Goal: Task Accomplishment & Management: Complete application form

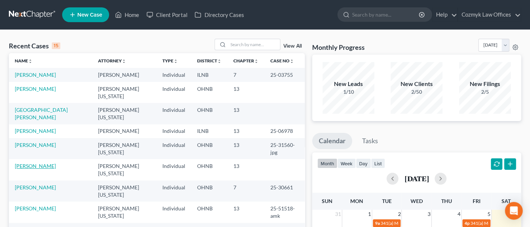
click at [30, 163] on link "[PERSON_NAME]" at bounding box center [35, 166] width 41 height 6
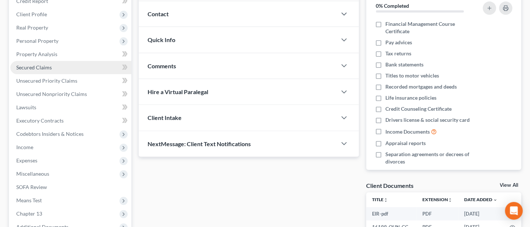
scroll to position [98, 0]
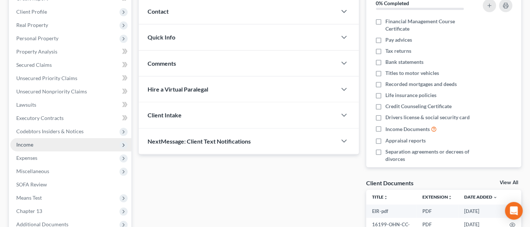
click at [26, 143] on span "Income" at bounding box center [24, 145] width 17 height 6
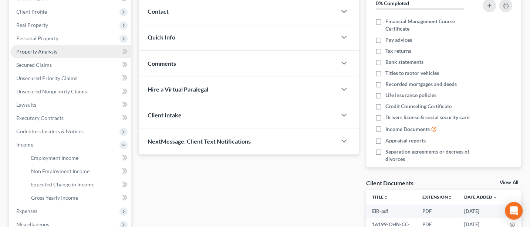
click at [30, 50] on span "Property Analysis" at bounding box center [36, 51] width 41 height 6
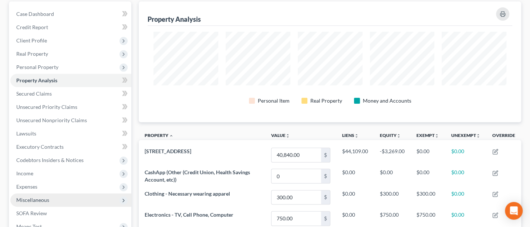
scroll to position [16, 0]
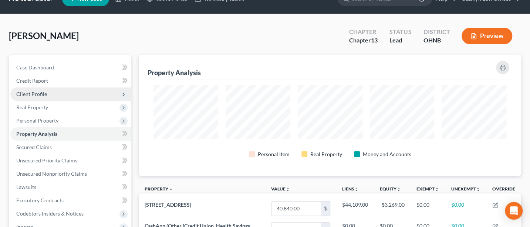
click at [34, 95] on span "Client Profile" at bounding box center [31, 94] width 31 height 6
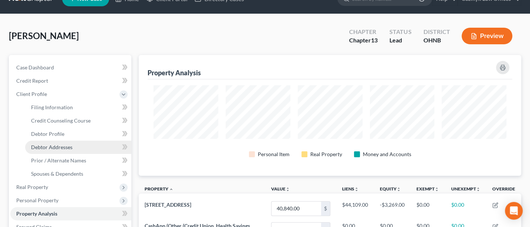
click at [58, 147] on span "Debtor Addresses" at bounding box center [51, 147] width 41 height 6
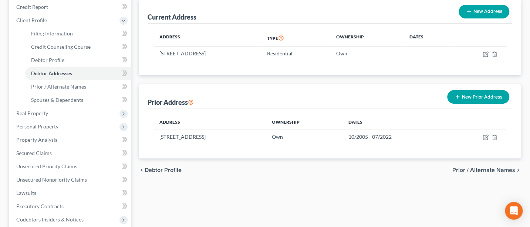
scroll to position [98, 0]
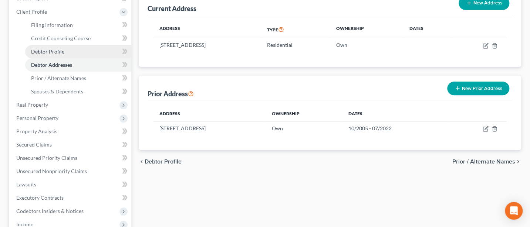
click at [51, 48] on span "Debtor Profile" at bounding box center [47, 51] width 33 height 6
select select "2"
select select "4"
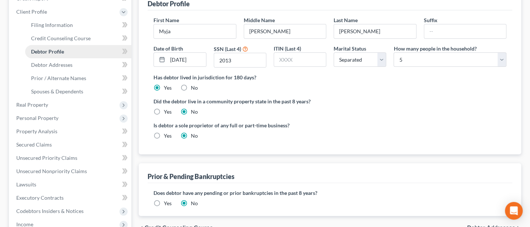
radio input "true"
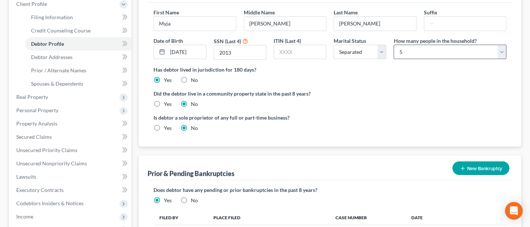
scroll to position [98, 0]
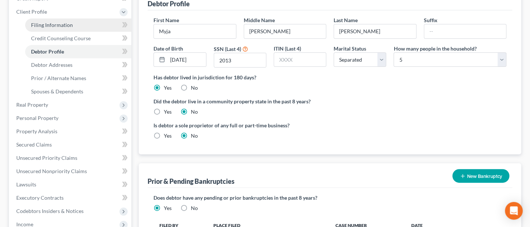
click at [51, 26] on span "Filing Information" at bounding box center [52, 25] width 42 height 6
select select "1"
select select "0"
select select "3"
select select "36"
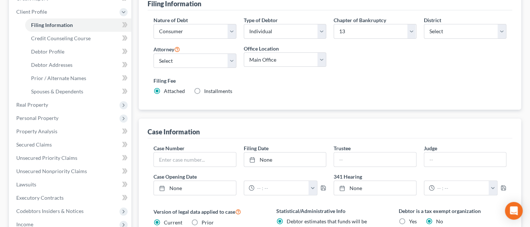
scroll to position [197, 0]
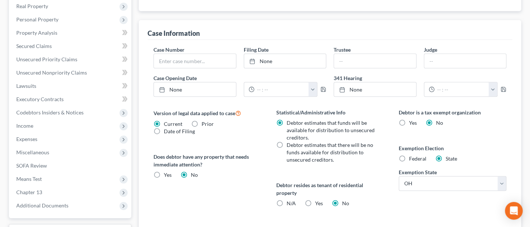
click at [315, 200] on label "Yes Yes" at bounding box center [319, 203] width 8 height 7
click at [318, 200] on input "Yes Yes" at bounding box center [320, 202] width 5 height 5
radio input "true"
radio input "false"
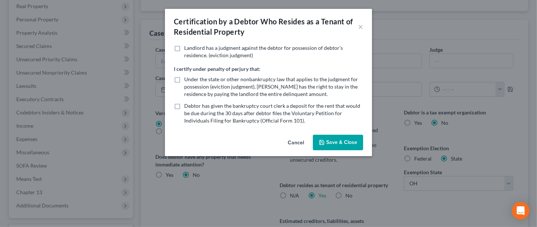
click at [341, 142] on button "Save & Close" at bounding box center [338, 143] width 50 height 16
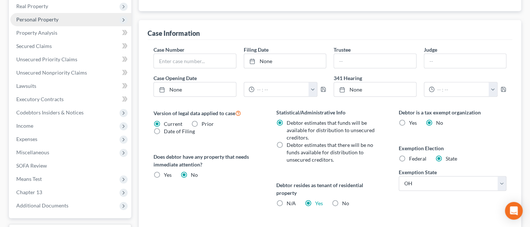
click at [36, 15] on span "Personal Property" at bounding box center [70, 19] width 121 height 13
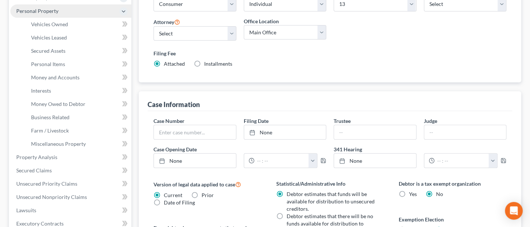
scroll to position [117, 0]
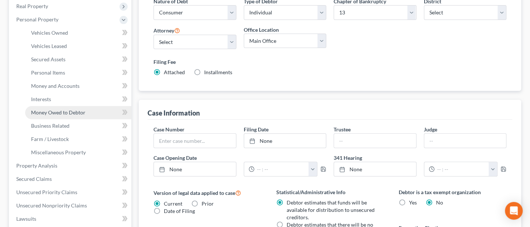
click at [47, 110] on span "Money Owed to Debtor" at bounding box center [58, 112] width 54 height 6
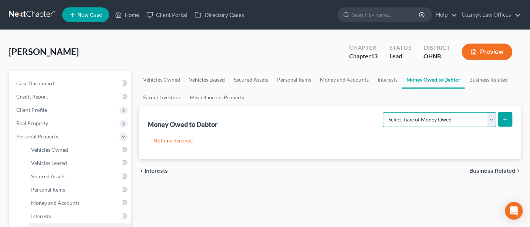
click at [464, 124] on select "Select Type of Money Owed Accounts Receivable Alimony Child Support Claims Agai…" at bounding box center [439, 119] width 113 height 15
click at [305, 122] on div "Money Owed to Debtor Select Type of Money Owed Accounts Receivable Alimony Chil…" at bounding box center [330, 119] width 365 height 25
click at [354, 80] on link "Money and Accounts" at bounding box center [343, 80] width 57 height 18
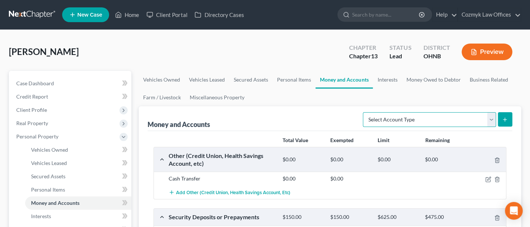
click at [489, 121] on select "Select Account Type Brokerage Cash on Hand Certificates of Deposit Checking Acc…" at bounding box center [429, 119] width 133 height 15
select select "cash_on_hand"
click at [364, 112] on select "Select Account Type Brokerage Cash on Hand Certificates of Deposit Checking Acc…" at bounding box center [429, 119] width 133 height 15
click at [506, 121] on icon "submit" at bounding box center [505, 120] width 6 height 6
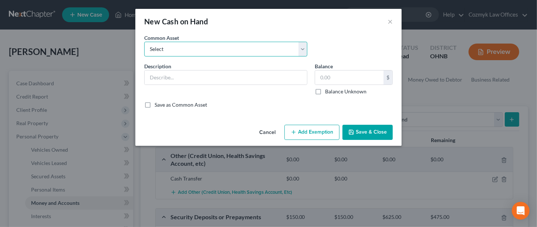
click at [285, 50] on select "Select Cash on Hand" at bounding box center [225, 49] width 163 height 15
select select "0"
click at [144, 42] on select "Select Cash on Hand" at bounding box center [225, 49] width 163 height 15
type input "Cash on Hand"
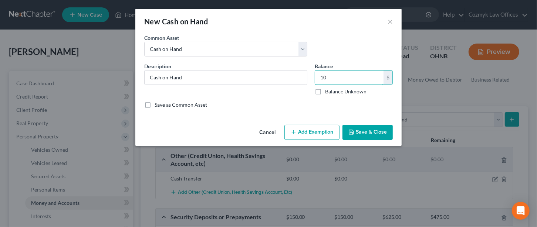
type input "10"
click at [315, 128] on button "Add Exemption" at bounding box center [311, 133] width 55 height 16
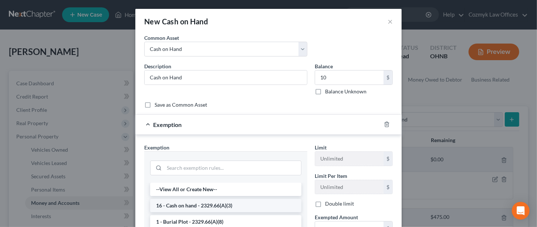
click at [177, 205] on li "16 - Cash on hand - 2329.66(A)(3)" at bounding box center [225, 205] width 151 height 13
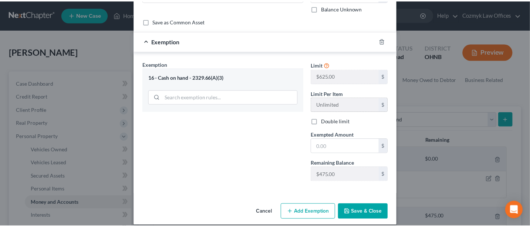
scroll to position [90, 0]
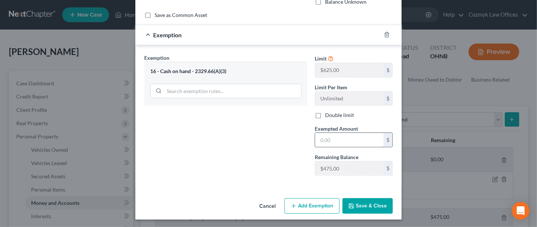
click at [329, 139] on input "text" at bounding box center [349, 140] width 68 height 14
type input "10"
click at [358, 206] on button "Save & Close" at bounding box center [367, 207] width 50 height 16
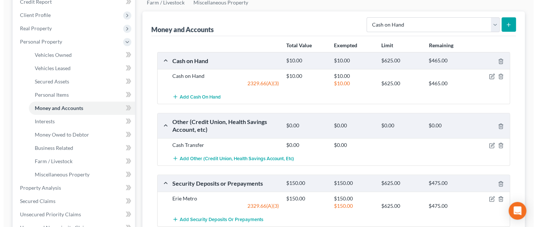
scroll to position [98, 0]
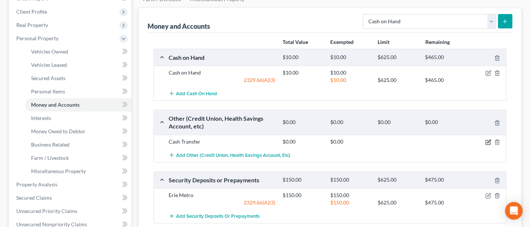
click at [485, 140] on icon "button" at bounding box center [488, 142] width 6 height 6
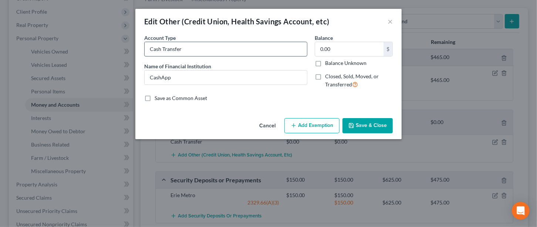
click at [198, 51] on input "Cash Transfer" at bounding box center [226, 49] width 162 height 14
type input "Cash Transfer (CashApp)"
click at [334, 48] on input "0.00" at bounding box center [349, 49] width 68 height 14
type input "600"
click at [315, 121] on button "Add Exemption" at bounding box center [311, 126] width 55 height 16
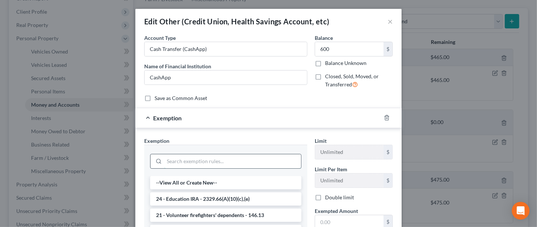
click at [181, 164] on input "search" at bounding box center [232, 162] width 137 height 14
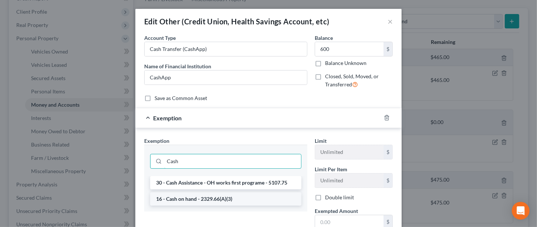
type input "Cash"
click at [194, 198] on li "16 - Cash on hand - 2329.66(A)(3)" at bounding box center [225, 199] width 151 height 13
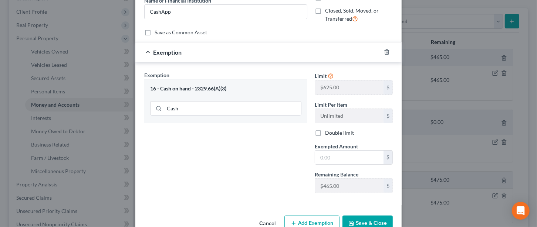
scroll to position [83, 0]
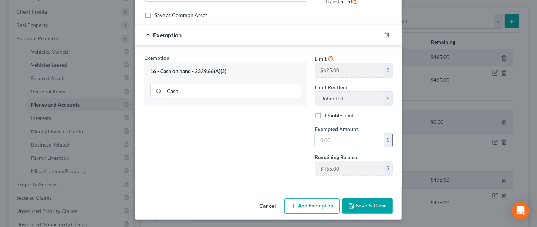
click at [333, 139] on input "text" at bounding box center [349, 141] width 68 height 14
type input "465"
click at [315, 205] on button "Add Exemption" at bounding box center [311, 207] width 55 height 16
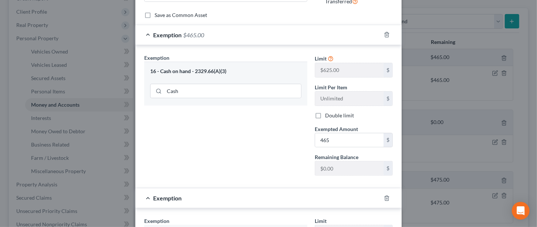
scroll to position [280, 0]
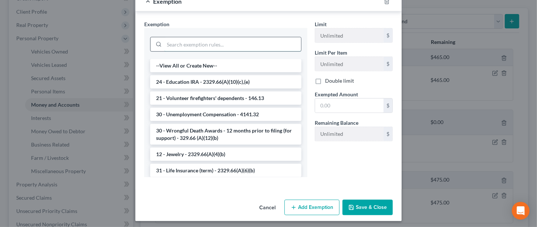
click at [178, 46] on input "search" at bounding box center [232, 44] width 137 height 14
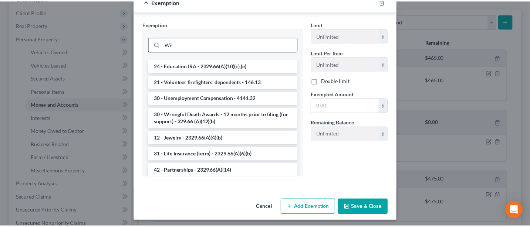
scroll to position [245, 0]
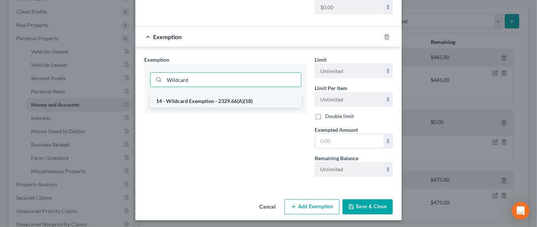
type input "Wildcard"
click at [197, 100] on li "14 - Wildcard Exemption - 2329.66(A)(18)" at bounding box center [225, 101] width 151 height 13
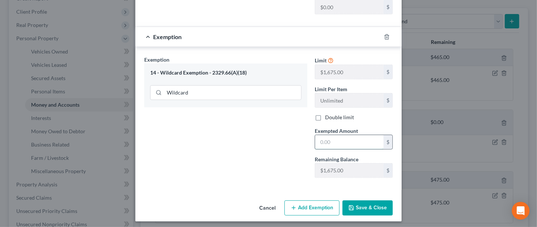
click at [330, 141] on input "text" at bounding box center [349, 142] width 68 height 14
type input "135"
click at [370, 203] on button "Save & Close" at bounding box center [367, 209] width 50 height 16
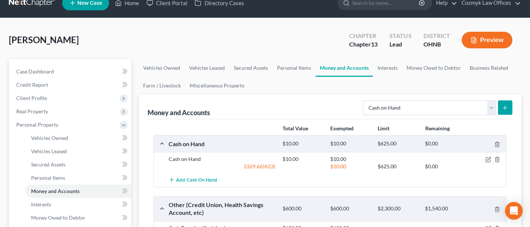
scroll to position [0, 0]
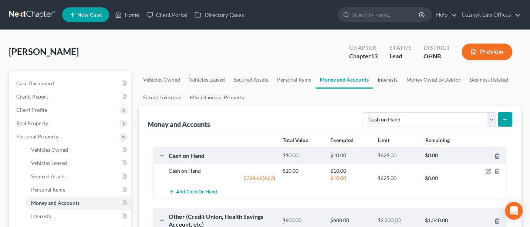
click at [390, 79] on link "Interests" at bounding box center [387, 80] width 29 height 18
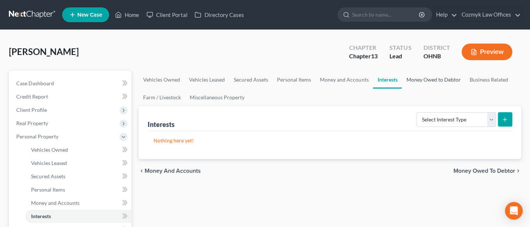
click at [438, 80] on link "Money Owed to Debtor" at bounding box center [433, 80] width 63 height 18
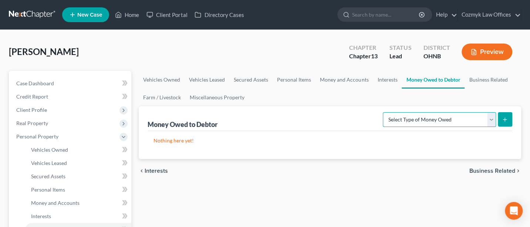
click at [493, 120] on select "Select Type of Money Owed Accounts Receivable Alimony Child Support Claims Agai…" at bounding box center [439, 119] width 113 height 15
click at [343, 80] on link "Money and Accounts" at bounding box center [343, 80] width 57 height 18
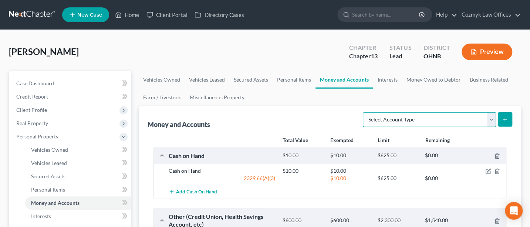
click at [488, 118] on select "Select Account Type Brokerage Cash on Hand Certificates of Deposit Checking Acc…" at bounding box center [429, 119] width 133 height 15
select select "security_deposits"
click at [364, 112] on select "Select Account Type Brokerage Cash on Hand Certificates of Deposit Checking Acc…" at bounding box center [429, 119] width 133 height 15
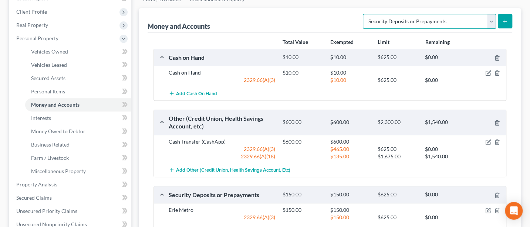
scroll to position [197, 0]
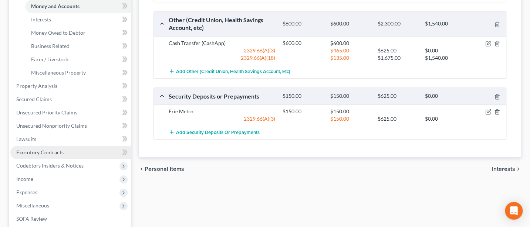
click at [45, 151] on span "Executory Contracts" at bounding box center [39, 152] width 47 height 6
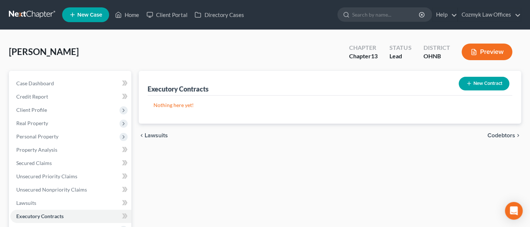
click at [486, 82] on button "New Contract" at bounding box center [484, 84] width 51 height 14
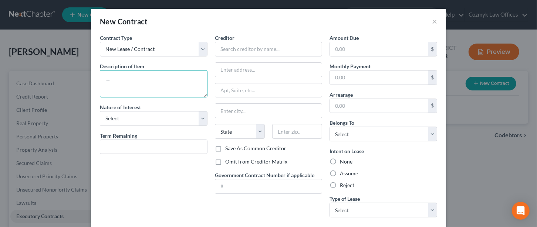
click at [135, 84] on textarea at bounding box center [154, 83] width 108 height 27
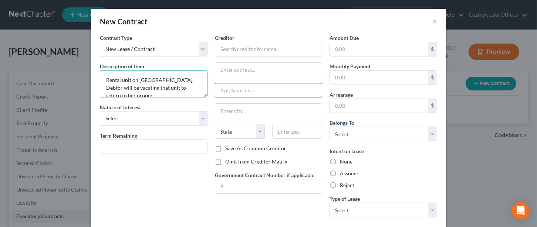
scroll to position [1, 0]
type textarea "Rental unit on [GEOGRAPHIC_DATA]. Debtor will be vacating that unit to return t…"
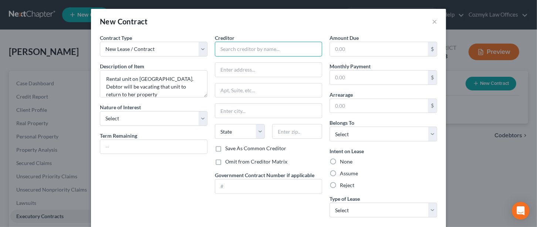
click at [233, 47] on input "text" at bounding box center [269, 49] width 108 height 15
type input "Erie Metropolitan"
click at [225, 162] on label "Omit from Creditor Matrix" at bounding box center [256, 161] width 62 height 7
click at [228, 162] on input "Omit from Creditor Matrix" at bounding box center [230, 160] width 5 height 5
checkbox input "true"
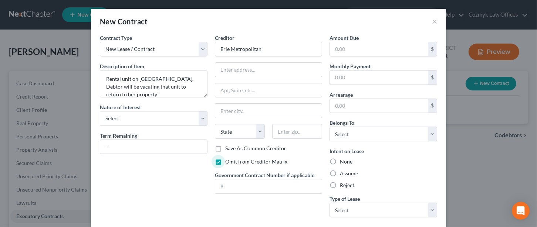
click at [340, 185] on label "Reject" at bounding box center [347, 185] width 14 height 7
click at [343, 185] on input "Reject" at bounding box center [345, 184] width 5 height 5
radio input "true"
click at [399, 210] on select "Select Real Estate Car Other" at bounding box center [383, 210] width 108 height 15
select select "0"
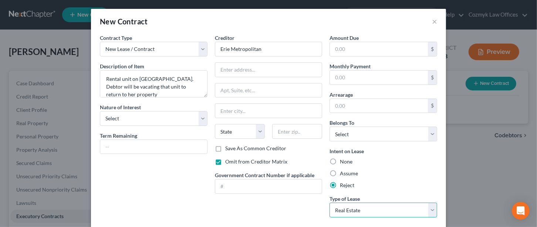
click at [329, 203] on select "Select Real Estate Car Other" at bounding box center [383, 210] width 108 height 15
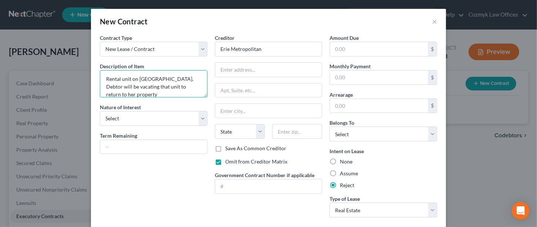
click at [157, 85] on textarea "Rental unit on [GEOGRAPHIC_DATA]. Debtor will be vacating that unit to return t…" at bounding box center [154, 83] width 108 height 27
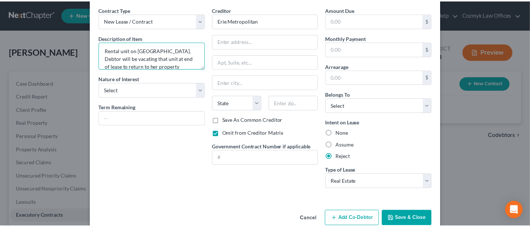
scroll to position [41, 0]
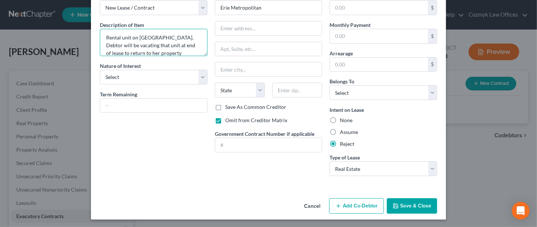
type textarea "Rental unit on [GEOGRAPHIC_DATA]. Debtor will be vacating that unit at end of l…"
click at [414, 204] on button "Save & Close" at bounding box center [412, 207] width 50 height 16
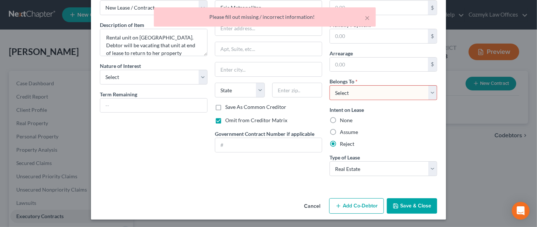
click at [393, 91] on select "Select Debtor 1 Only Debtor 2 Only Debtor 1 And Debtor 2 Only At Least One Of T…" at bounding box center [383, 92] width 108 height 15
select select "0"
click at [329, 85] on select "Select Debtor 1 Only Debtor 2 Only Debtor 1 And Debtor 2 Only At Least One Of T…" at bounding box center [383, 92] width 108 height 15
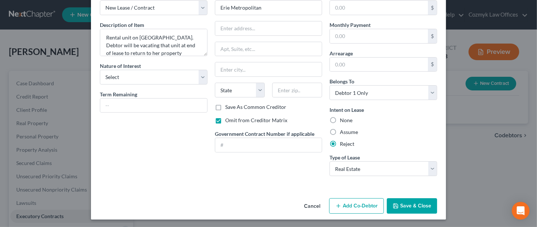
click at [420, 202] on button "Save & Close" at bounding box center [412, 207] width 50 height 16
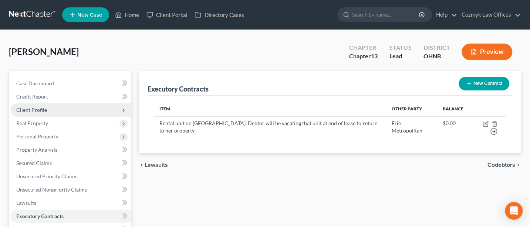
click at [32, 106] on span "Client Profile" at bounding box center [70, 110] width 121 height 13
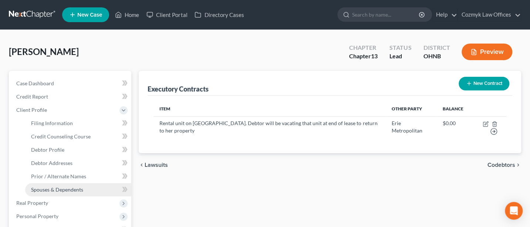
click at [57, 188] on span "Spouses & Dependents" at bounding box center [57, 190] width 52 height 6
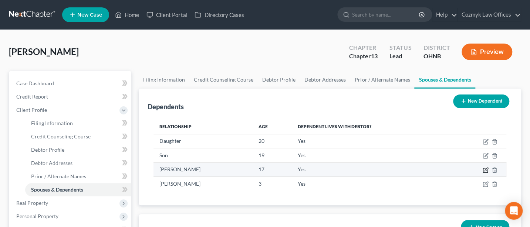
click at [485, 168] on icon "button" at bounding box center [486, 171] width 6 height 6
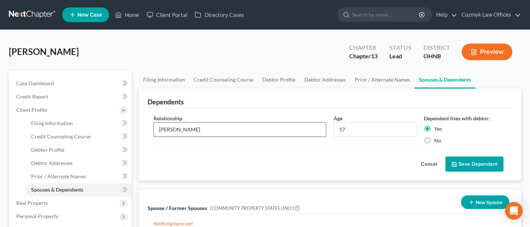
click at [182, 132] on input "[PERSON_NAME]" at bounding box center [240, 130] width 172 height 14
drag, startPoint x: 180, startPoint y: 128, endPoint x: 141, endPoint y: 128, distance: 39.9
click at [141, 128] on div "Dependents Relationship * [PERSON_NAME] Age [DEMOGRAPHIC_DATA] Dependent lives …" at bounding box center [330, 135] width 382 height 92
type input "Daughter"
click at [480, 160] on button "Save Dependent" at bounding box center [474, 165] width 58 height 16
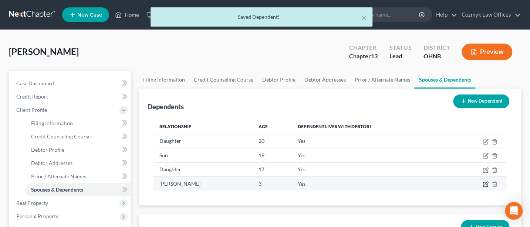
click at [486, 185] on icon "button" at bounding box center [485, 183] width 3 height 3
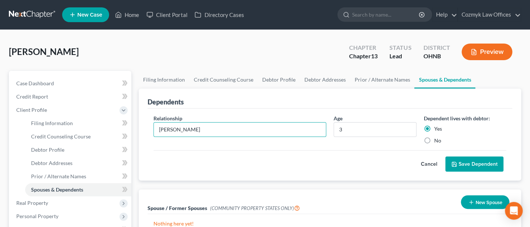
drag, startPoint x: 179, startPoint y: 130, endPoint x: 136, endPoint y: 123, distance: 44.3
click at [136, 123] on div "Dependents Relationship * [PERSON_NAME] Age [DEMOGRAPHIC_DATA] Dependent lives …" at bounding box center [330, 135] width 390 height 92
type input "Son"
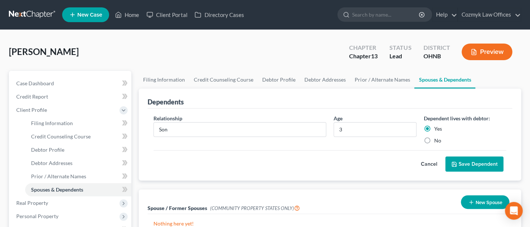
click at [477, 162] on button "Save Dependent" at bounding box center [474, 165] width 58 height 16
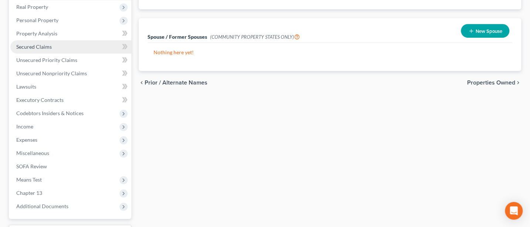
scroll to position [197, 0]
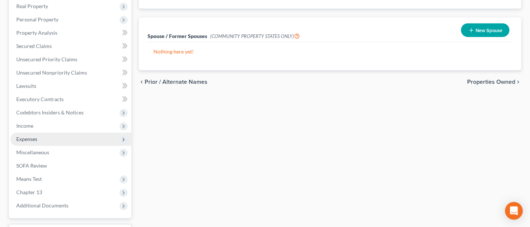
click at [36, 136] on span "Expenses" at bounding box center [26, 139] width 21 height 6
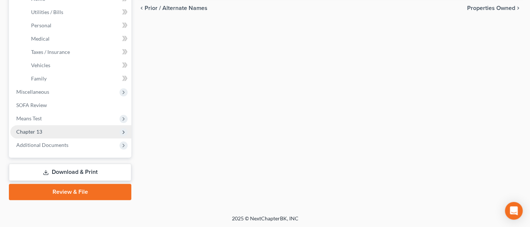
scroll to position [172, 0]
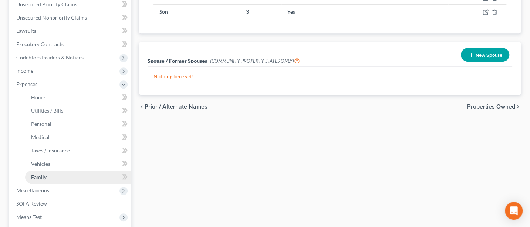
click at [46, 178] on span "Family" at bounding box center [39, 177] width 16 height 6
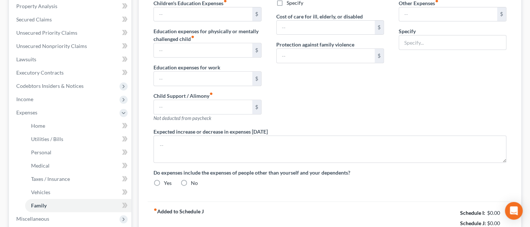
type input "260.00"
type input "0.00"
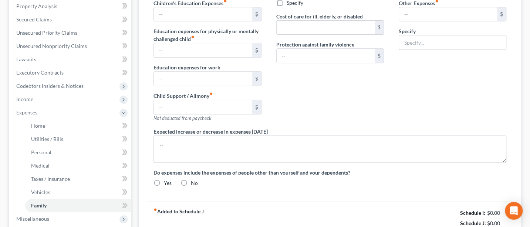
type input "0.00"
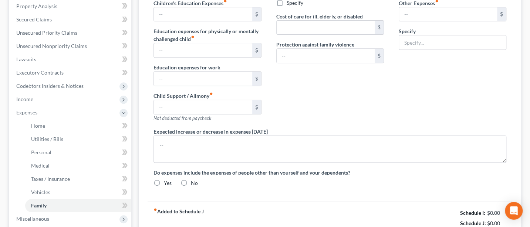
radio input "true"
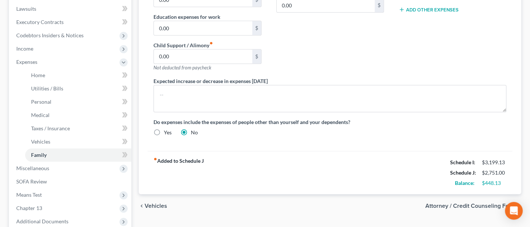
scroll to position [197, 0]
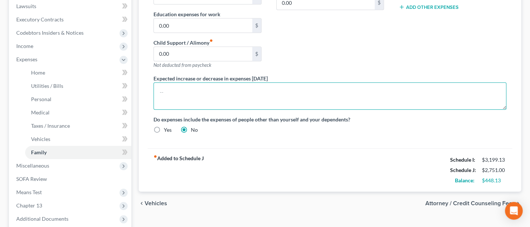
click at [175, 88] on textarea at bounding box center [329, 95] width 353 height 27
paste textarea "Rental expenses will be transferred to utilities and food expenses once the deb…"
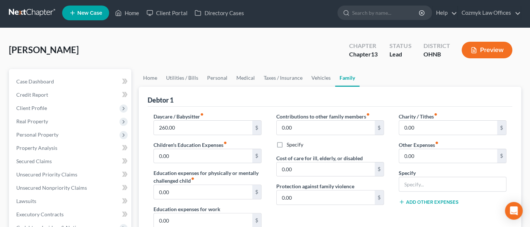
scroll to position [0, 0]
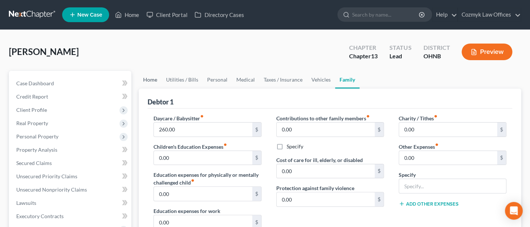
type textarea "Rental expenses will be transferred to utilities and food expenses once the deb…"
click at [150, 80] on link "Home" at bounding box center [150, 80] width 23 height 18
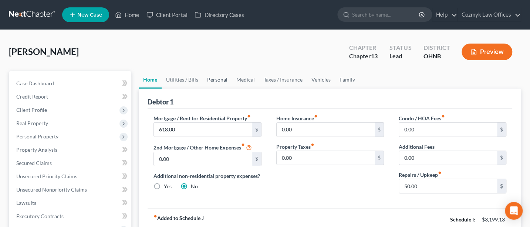
click at [218, 80] on link "Personal" at bounding box center [217, 80] width 29 height 18
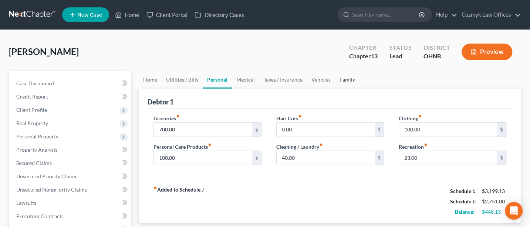
click at [348, 78] on link "Family" at bounding box center [347, 80] width 24 height 18
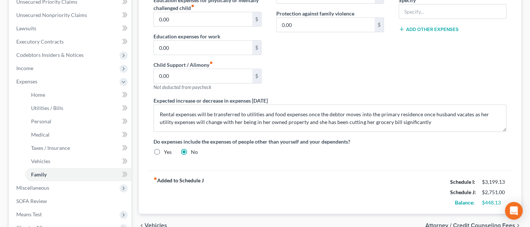
scroll to position [172, 0]
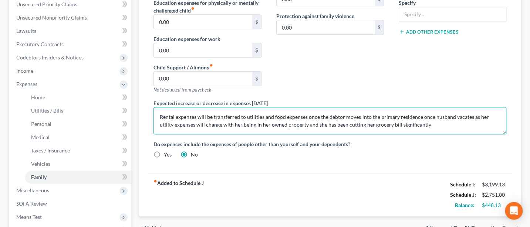
click at [416, 123] on textarea "Rental expenses will be transferred to utilities and food expenses once the deb…" at bounding box center [329, 120] width 353 height 27
click at [305, 115] on textarea "Rental expenses will be transferred to utilities and food expenses once the deb…" at bounding box center [329, 120] width 353 height 27
click at [490, 125] on textarea "Rental expenses will be transferred to utilities and food expenses, and househo…" at bounding box center [329, 120] width 353 height 27
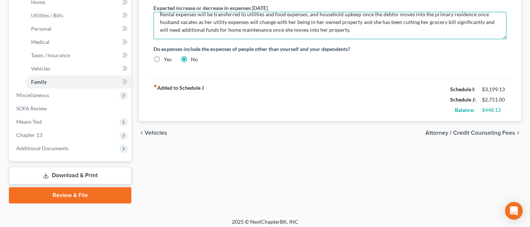
scroll to position [271, 0]
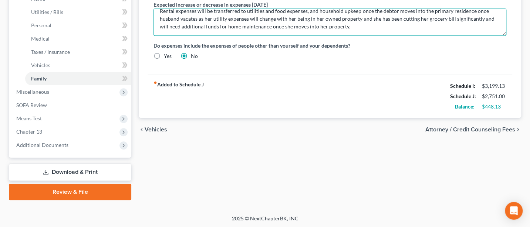
type textarea "Rental expenses will be transferred to utilities and food expenses, and househo…"
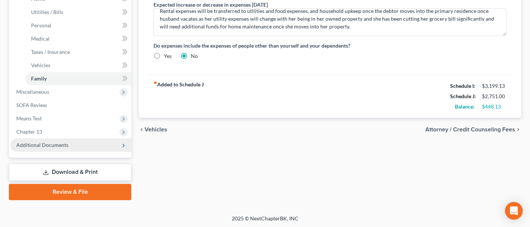
click at [36, 144] on span "Additional Documents" at bounding box center [42, 145] width 52 height 6
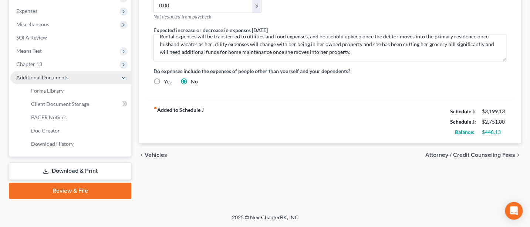
scroll to position [244, 0]
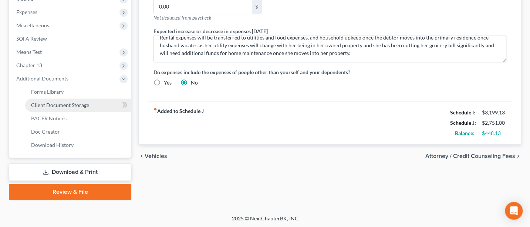
click at [54, 102] on span "Client Document Storage" at bounding box center [60, 105] width 58 height 6
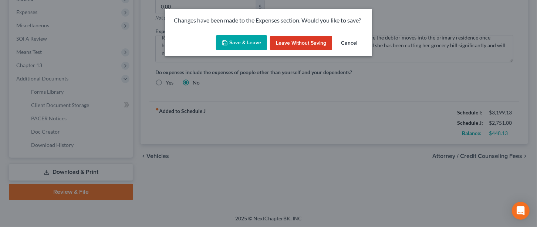
click at [247, 43] on button "Save & Leave" at bounding box center [241, 43] width 51 height 16
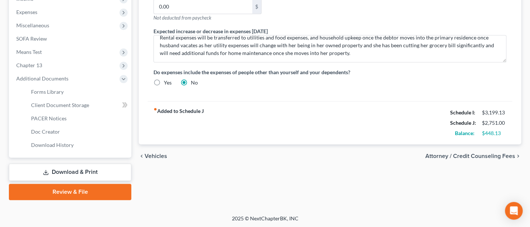
select select "5"
select select "20"
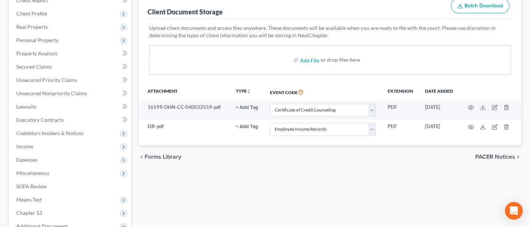
scroll to position [98, 0]
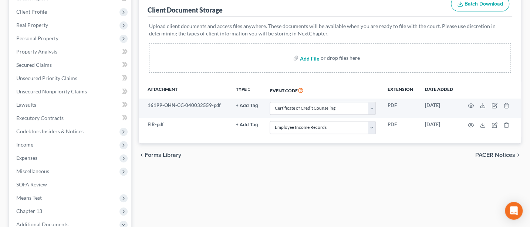
click at [318, 55] on input "file" at bounding box center [309, 57] width 18 height 13
type input "C:\fakepath\DecRe (1).pdf"
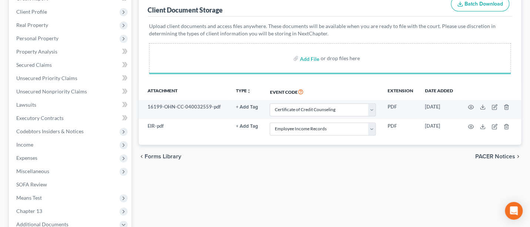
select select "5"
select select "20"
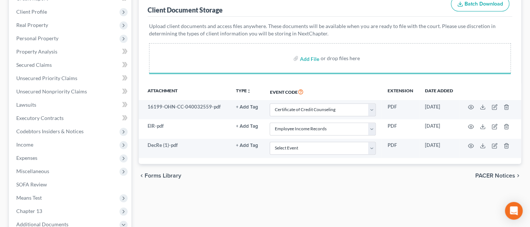
select select "5"
select select "20"
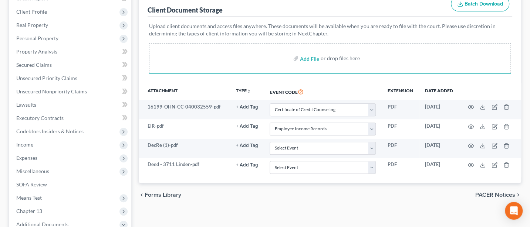
select select "5"
select select "20"
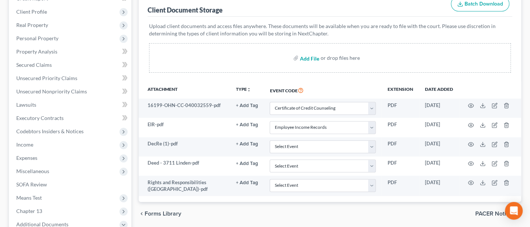
click at [312, 57] on input "file" at bounding box center [309, 57] width 18 height 13
type input "C:\fakepath\Original Plan.pdf"
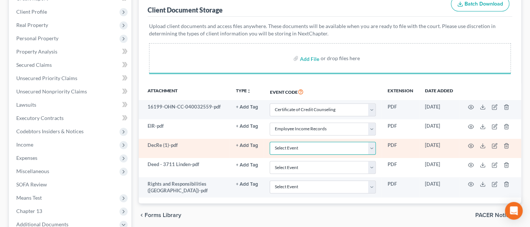
click at [303, 145] on select "Select Event 20 Largest Unsecured Creditors Amended List of Creditors (Fee) Ame…" at bounding box center [323, 148] width 106 height 13
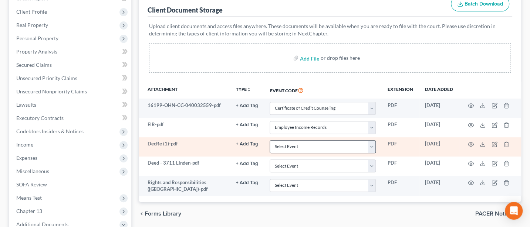
select select "5"
select select "20"
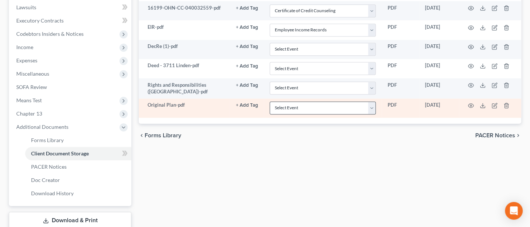
scroll to position [197, 0]
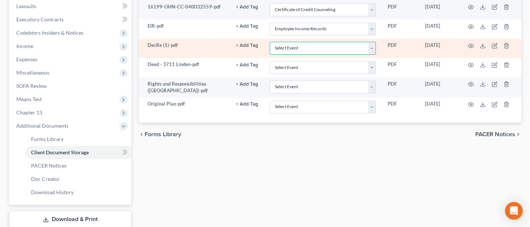
click at [309, 45] on select "Select Event 20 Largest Unsecured Creditors Amended List of Creditors (Fee) Ame…" at bounding box center [323, 48] width 106 height 13
select select "16"
click at [270, 42] on select "Select Event 20 Largest Unsecured Creditors Amended List of Creditors (Fee) Ame…" at bounding box center [323, 48] width 106 height 13
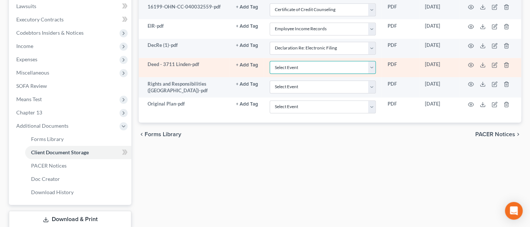
click at [298, 65] on select "Select Event 20 Largest Unsecured Creditors Amended List of Creditors (Fee) Ame…" at bounding box center [323, 67] width 106 height 13
select select "22"
click at [270, 61] on select "Select Event 20 Largest Unsecured Creditors Amended List of Creditors (Fee) Ame…" at bounding box center [323, 67] width 106 height 13
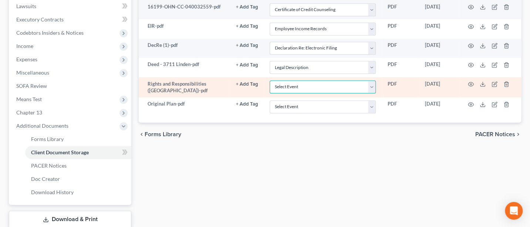
click at [303, 85] on select "Select Event 20 Largest Unsecured Creditors Amended List of Creditors (Fee) Ame…" at bounding box center [323, 87] width 106 height 13
select select "26"
click at [270, 81] on select "Select Event 20 Largest Unsecured Creditors Amended List of Creditors (Fee) Ame…" at bounding box center [323, 87] width 106 height 13
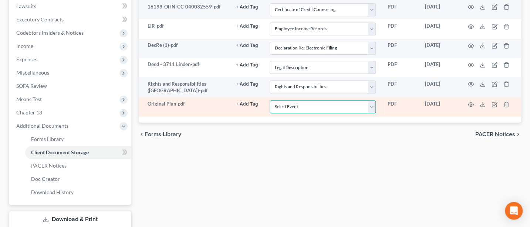
click at [310, 103] on select "Select Event 20 Largest Unsecured Creditors Amended List of Creditors (Fee) Ame…" at bounding box center [323, 107] width 106 height 13
select select "11"
click at [270, 101] on select "Select Event 20 Largest Unsecured Creditors Amended List of Creditors (Fee) Ame…" at bounding box center [323, 107] width 106 height 13
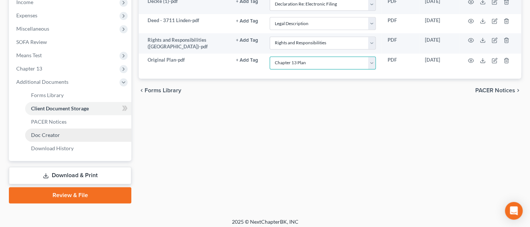
scroll to position [244, 0]
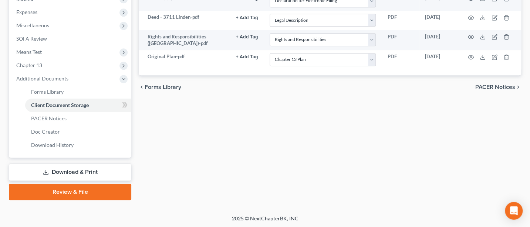
click at [72, 192] on link "Review & File" at bounding box center [70, 192] width 122 height 16
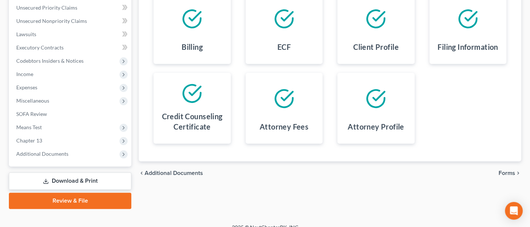
scroll to position [178, 0]
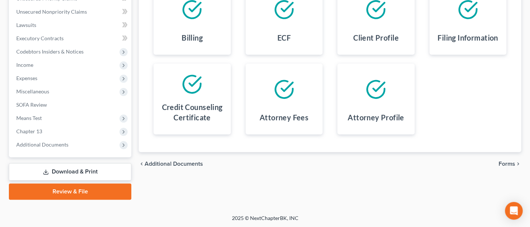
click at [502, 161] on span "Forms" at bounding box center [506, 164] width 17 height 6
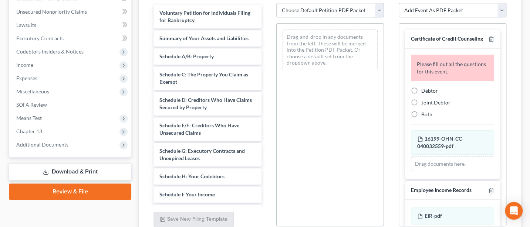
click at [309, 6] on select "Choose Default Petition PDF Packet Complete Bankruptcy Petition (all forms and …" at bounding box center [330, 10] width 108 height 15
select select "0"
click at [276, 3] on select "Choose Default Petition PDF Packet Complete Bankruptcy Petition (all forms and …" at bounding box center [330, 10] width 108 height 15
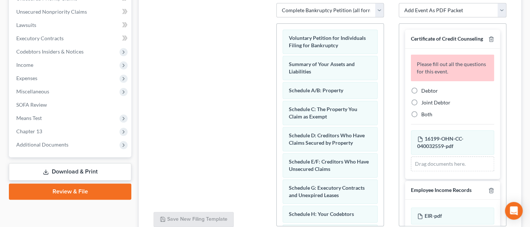
click at [421, 95] on label "Debtor" at bounding box center [429, 90] width 17 height 7
click at [424, 92] on input "Debtor" at bounding box center [426, 89] width 5 height 5
radio input "true"
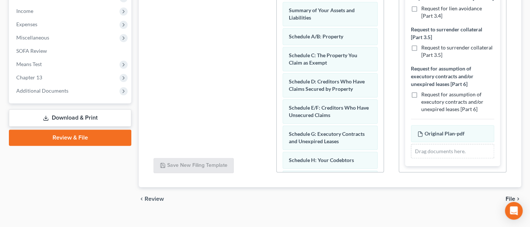
scroll to position [243, 0]
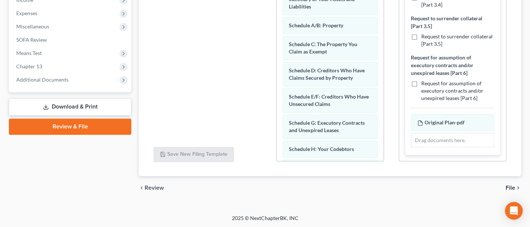
click at [507, 185] on span "File" at bounding box center [511, 188] width 10 height 6
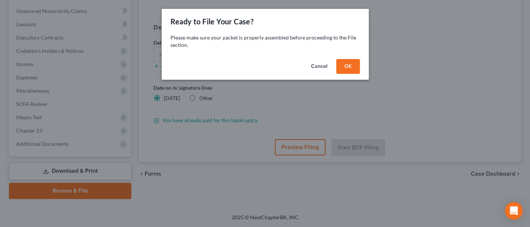
scroll to position [178, 0]
click at [353, 64] on button "OK" at bounding box center [351, 66] width 24 height 15
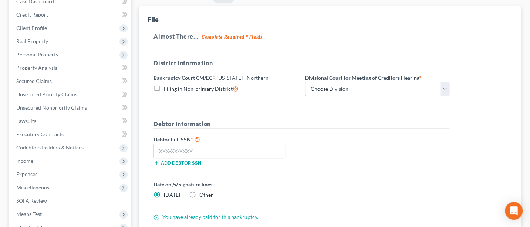
scroll to position [80, 0]
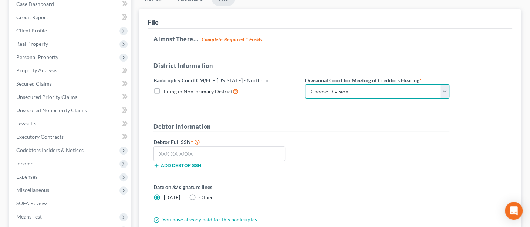
click at [353, 89] on select "Choose Division Akron [GEOGRAPHIC_DATA] [GEOGRAPHIC_DATA] [GEOGRAPHIC_DATA] [GE…" at bounding box center [377, 91] width 144 height 15
select select "3"
click at [305, 84] on select "Choose Division Akron [GEOGRAPHIC_DATA] [GEOGRAPHIC_DATA] [GEOGRAPHIC_DATA] [GE…" at bounding box center [377, 91] width 144 height 15
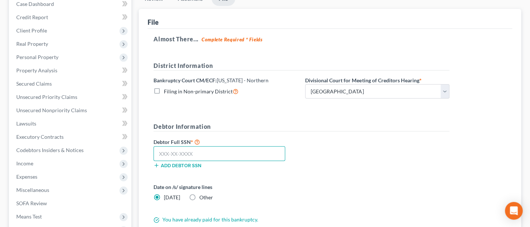
click at [178, 153] on input "text" at bounding box center [219, 153] width 132 height 15
type input "280-88-2013"
click at [199, 195] on label "Other" at bounding box center [206, 197] width 14 height 7
click at [202, 195] on input "Other" at bounding box center [204, 196] width 5 height 5
radio input "true"
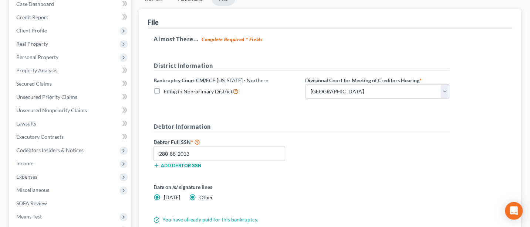
radio input "false"
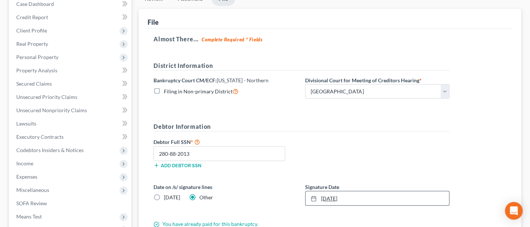
click at [331, 198] on link "[DATE]" at bounding box center [376, 199] width 143 height 14
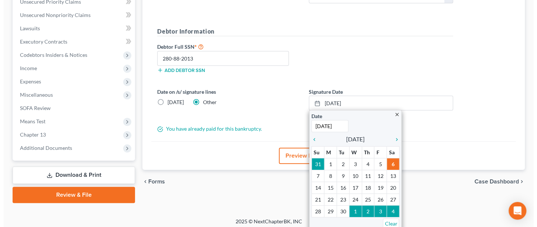
scroll to position [178, 0]
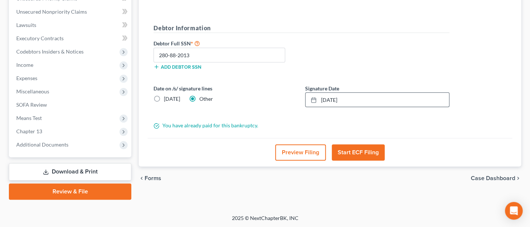
click at [352, 152] on button "Start ECF Filing" at bounding box center [358, 153] width 53 height 16
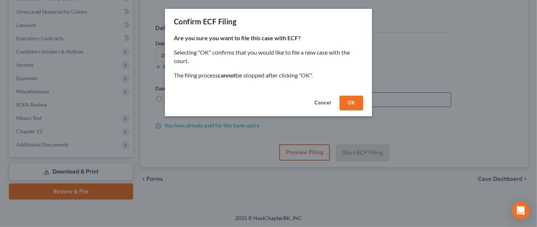
click at [351, 101] on button "OK" at bounding box center [351, 103] width 24 height 15
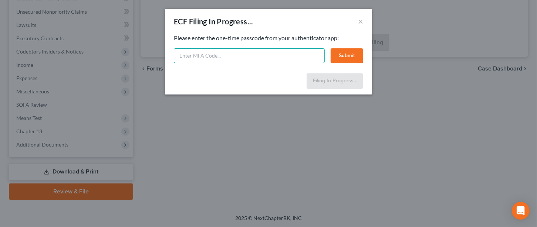
click at [234, 55] on input "text" at bounding box center [249, 55] width 151 height 15
type input "643432"
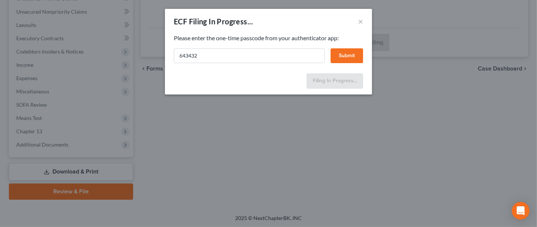
click at [344, 54] on button "Submit" at bounding box center [347, 55] width 33 height 15
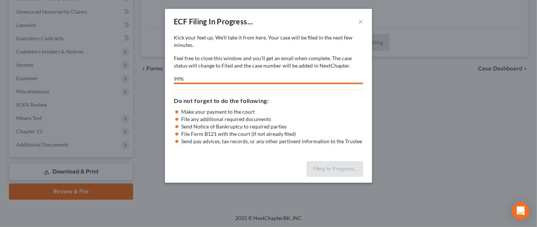
select select "3"
